Goal: Task Accomplishment & Management: Complete application form

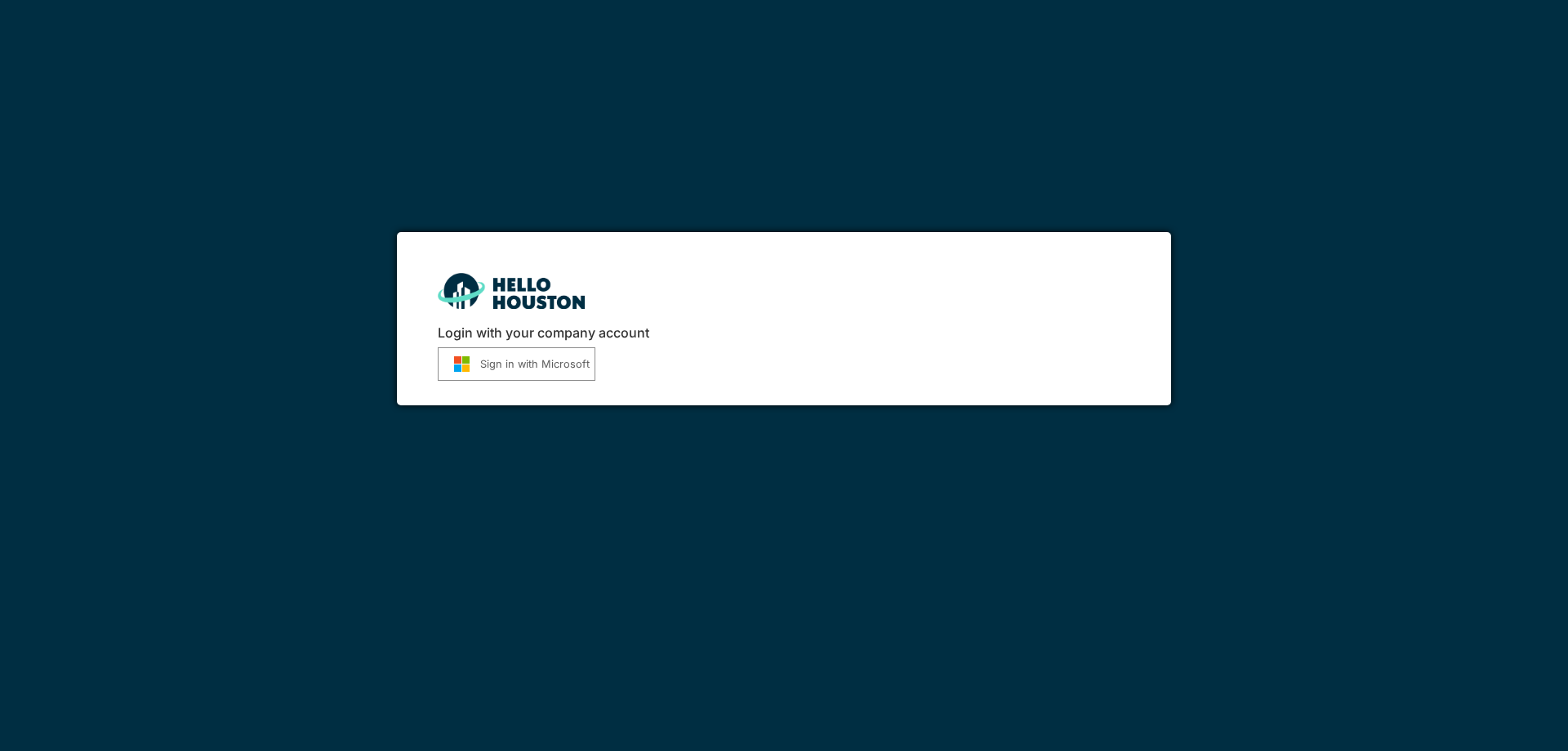
click at [558, 361] on button "Sign in with Microsoft" at bounding box center [516, 363] width 158 height 33
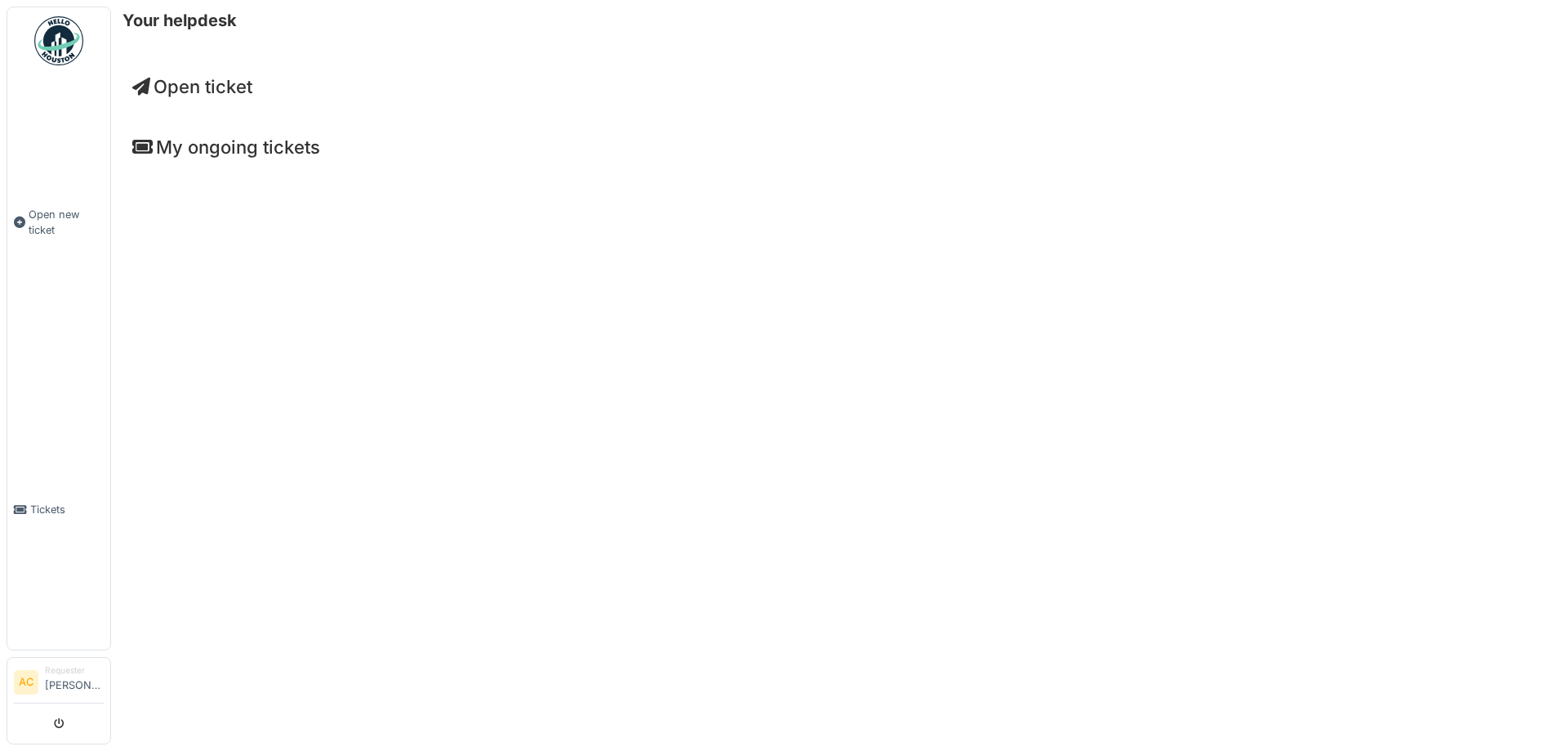
click at [187, 83] on span "Open ticket" at bounding box center [192, 86] width 120 height 21
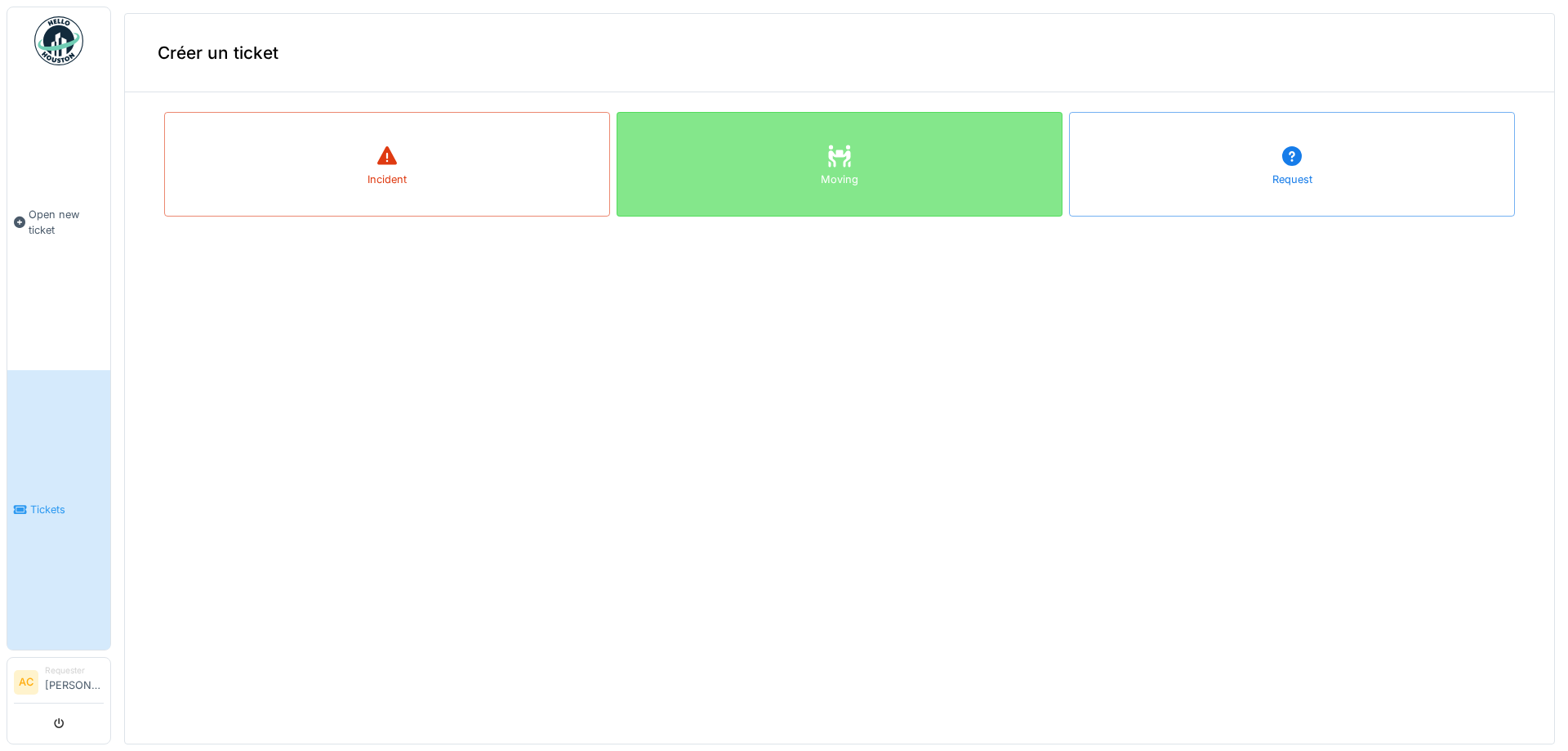
click at [874, 172] on div "Moving" at bounding box center [840, 164] width 446 height 105
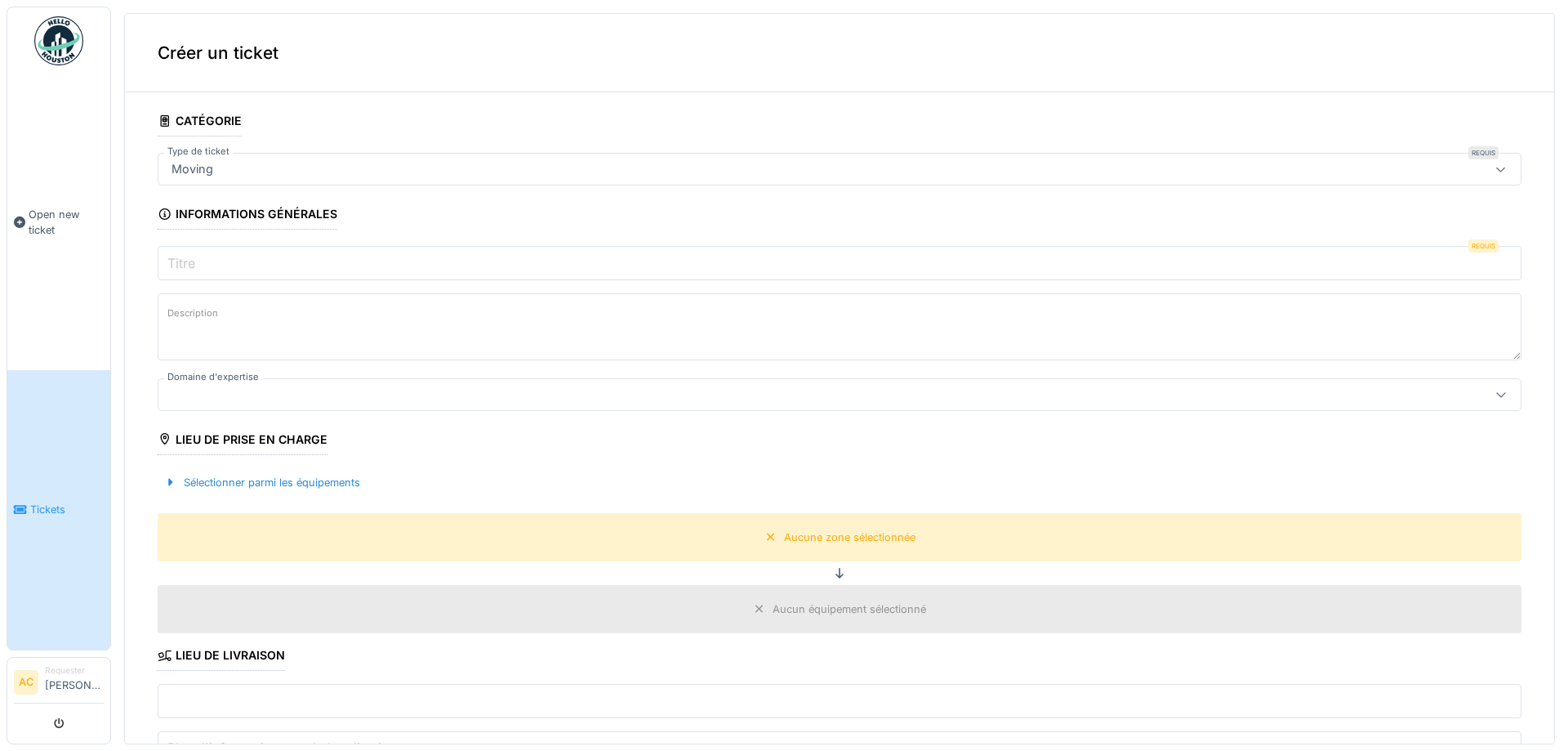
click at [1510, 166] on div at bounding box center [1501, 168] width 39 height 31
click at [1467, 168] on div "Moving" at bounding box center [840, 168] width 1364 height 33
